Goal: Use online tool/utility: Utilize a website feature to perform a specific function

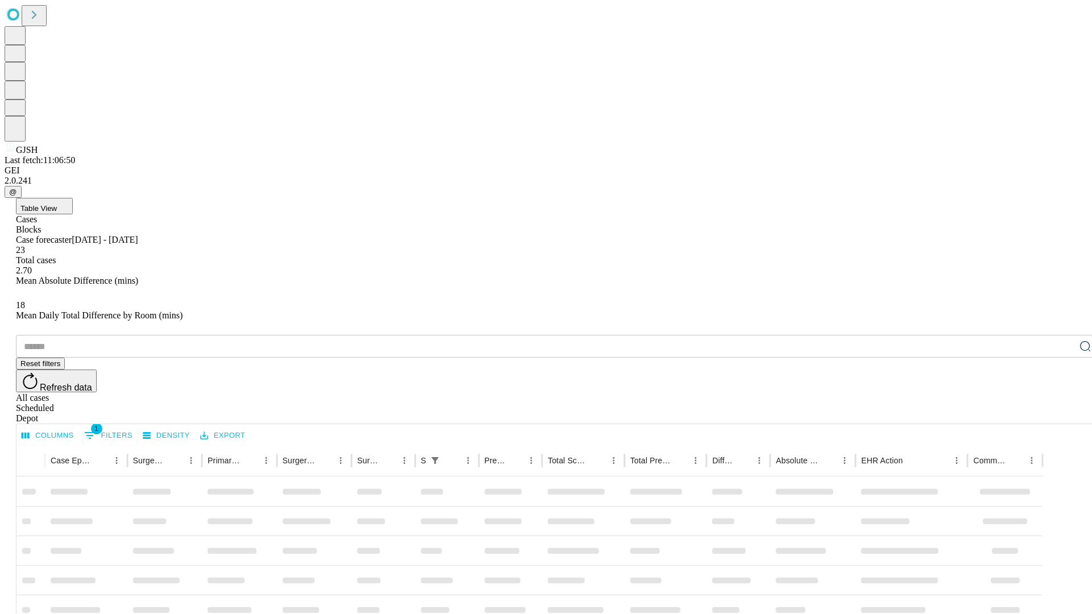
click at [57, 204] on span "Table View" at bounding box center [38, 208] width 36 height 9
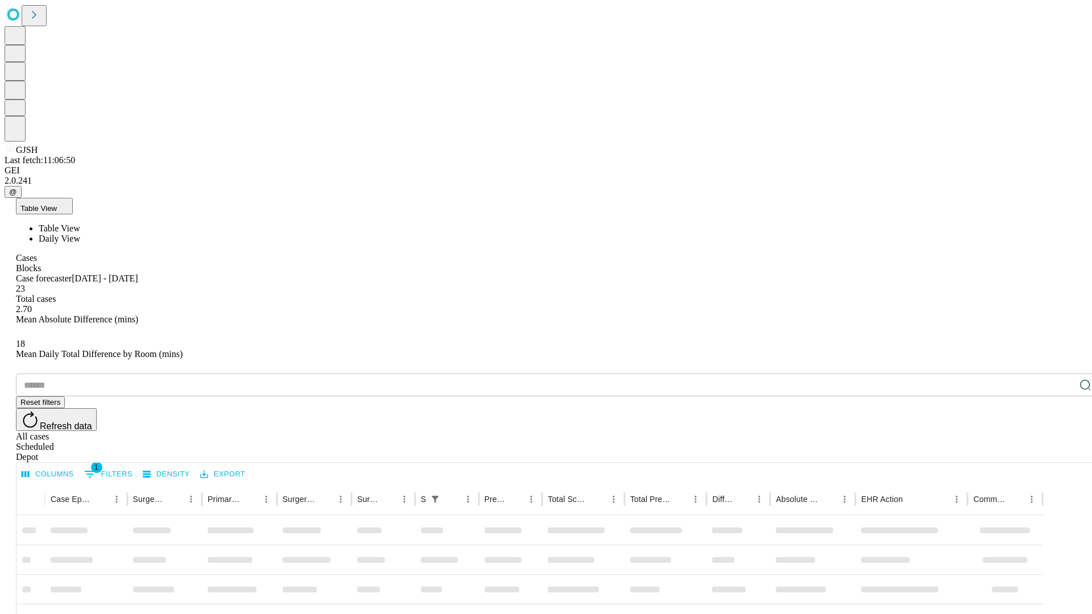
click at [80, 234] on span "Daily View" at bounding box center [60, 239] width 42 height 10
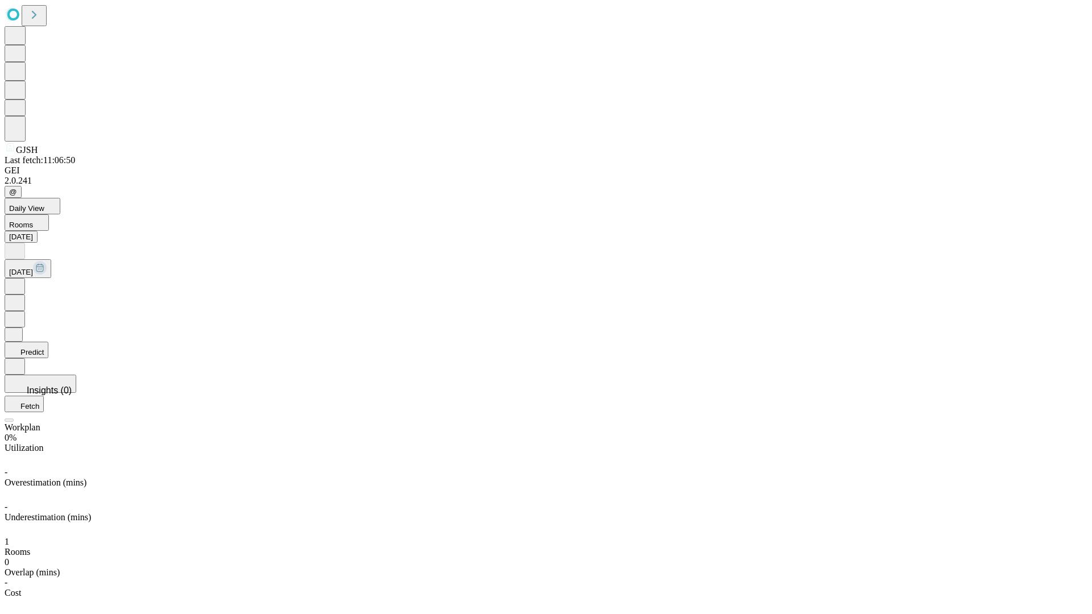
click at [48, 342] on button "Predict" at bounding box center [27, 350] width 44 height 16
